Goal: Entertainment & Leisure: Browse casually

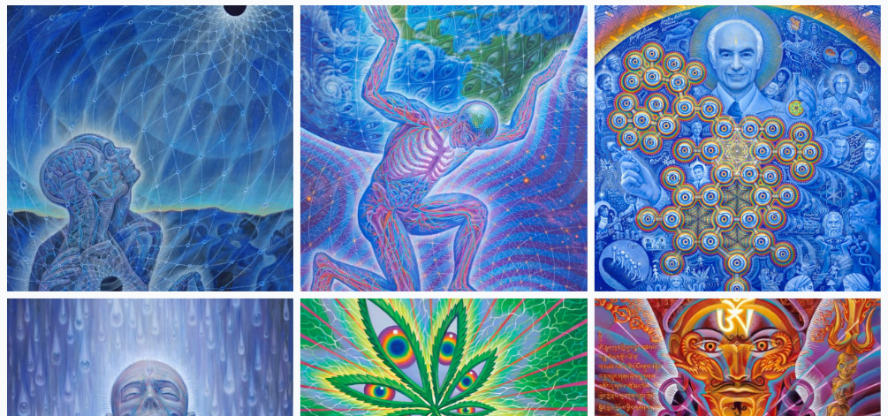
scroll to position [3345, 0]
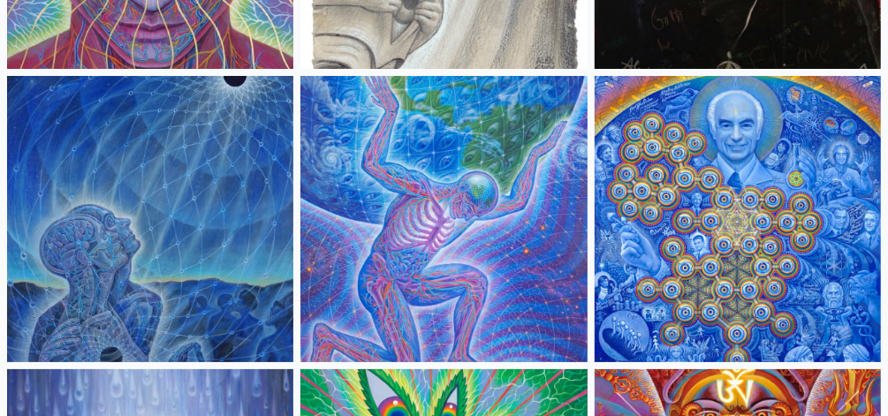
click at [148, 229] on img at bounding box center [150, 219] width 286 height 286
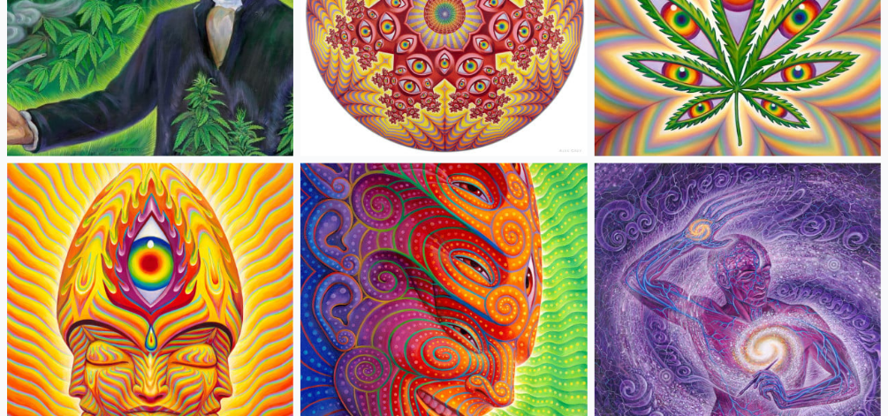
scroll to position [4578, 0]
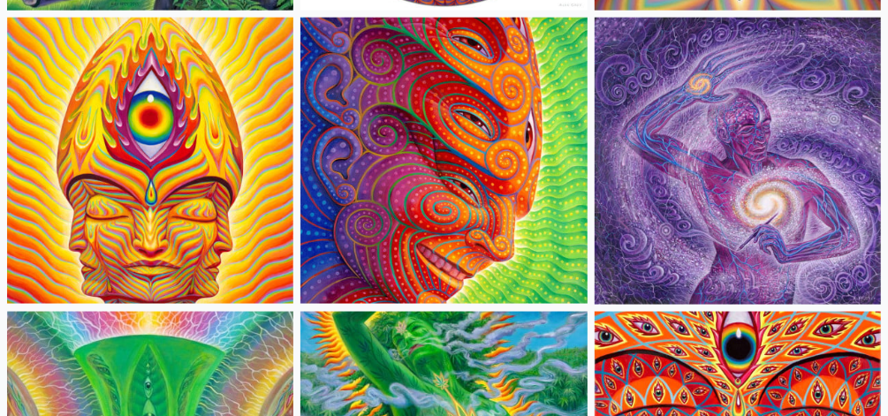
click at [371, 68] on img at bounding box center [444, 161] width 286 height 286
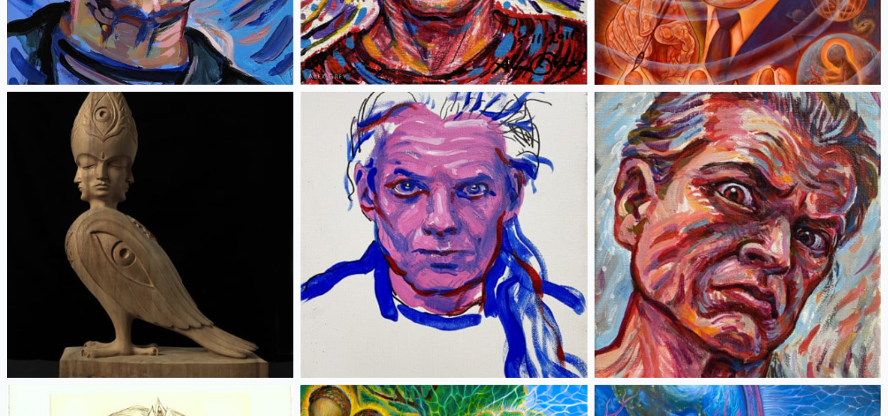
scroll to position [6974, 0]
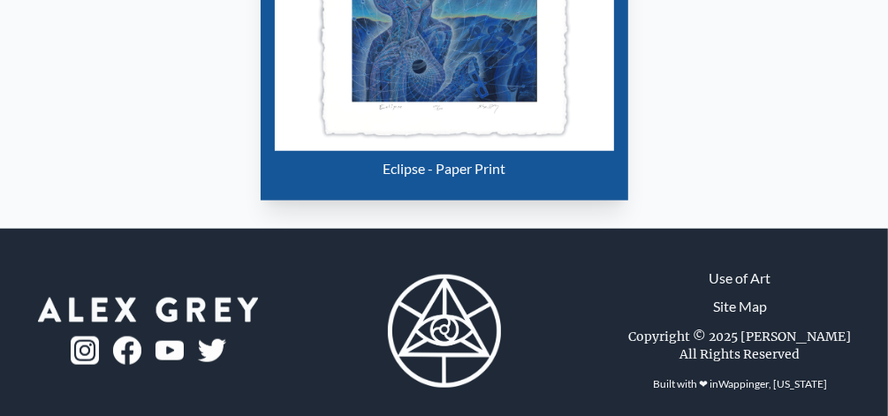
scroll to position [862, 0]
